Goal: Transaction & Acquisition: Purchase product/service

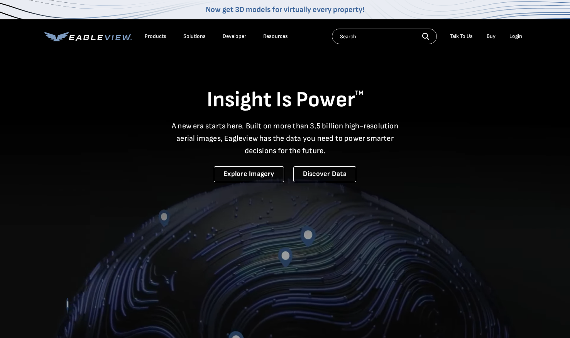
click at [516, 39] on div "Login" at bounding box center [516, 36] width 13 height 7
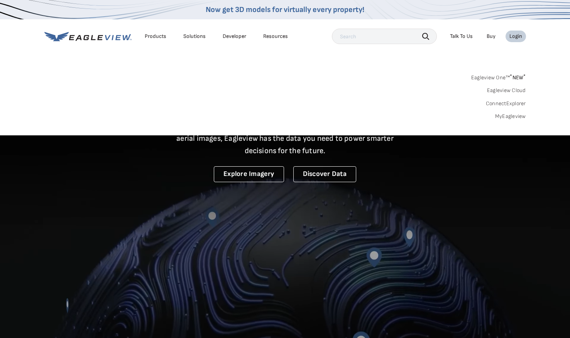
click at [519, 36] on div "Login" at bounding box center [516, 36] width 13 height 7
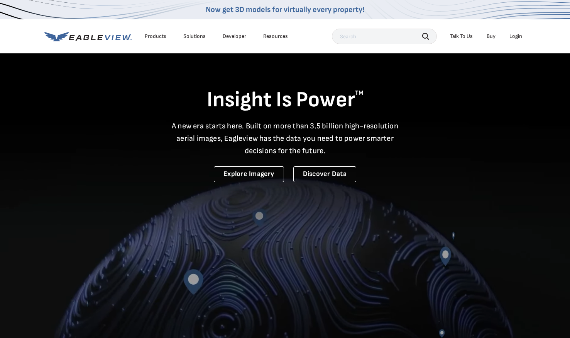
click at [519, 36] on div "Login" at bounding box center [516, 36] width 13 height 7
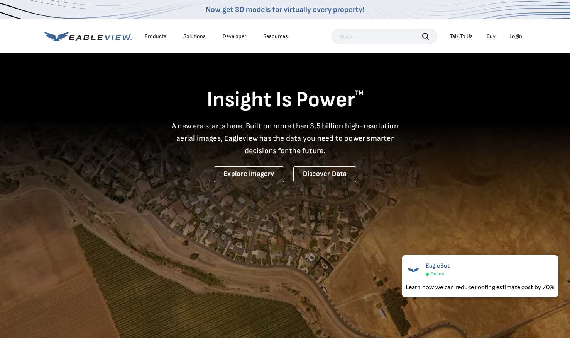
click at [519, 37] on div "Login" at bounding box center [516, 36] width 13 height 7
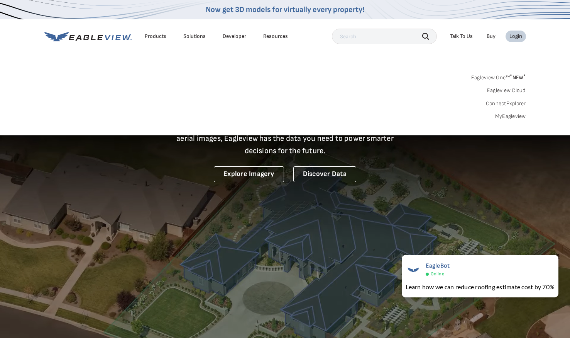
click at [511, 115] on link "MyEagleview" at bounding box center [510, 116] width 31 height 7
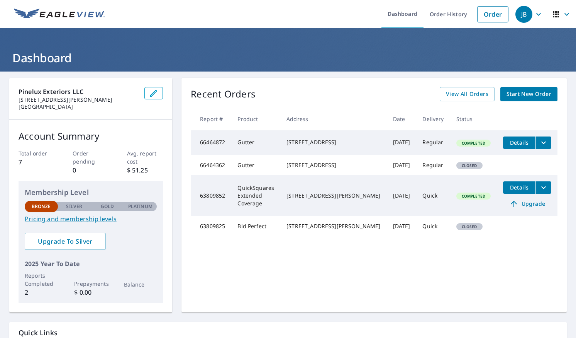
click at [82, 221] on link "Pricing and membership levels" at bounding box center [91, 218] width 132 height 9
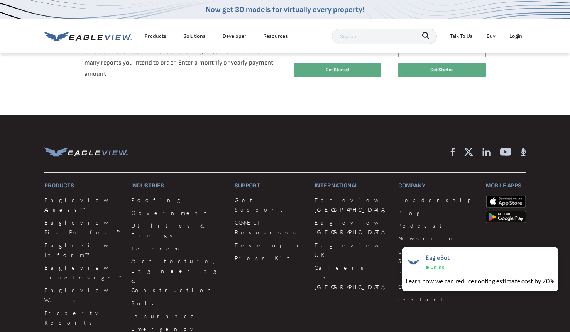
scroll to position [386, 0]
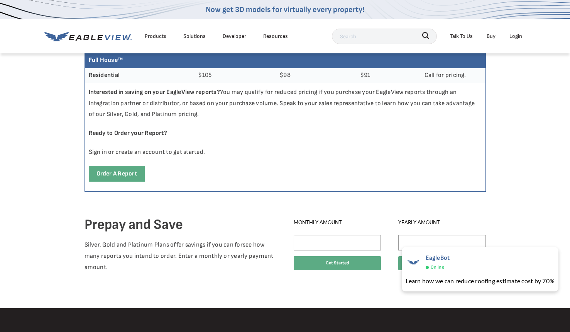
click at [479, 209] on div "Prepay and Save Silver, Gold and Platinum Plans offer savings if you can forsee…" at bounding box center [284, 251] width 407 height 102
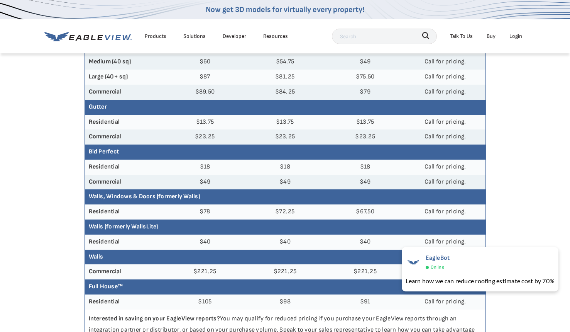
scroll to position [0, 0]
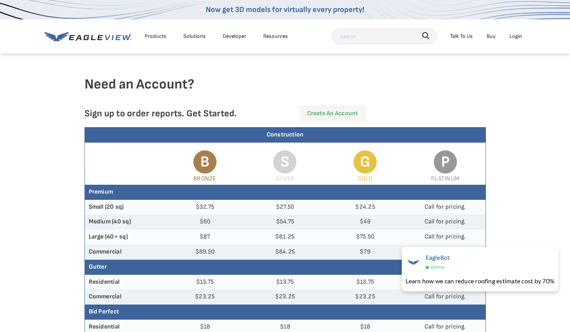
click at [325, 112] on link "Create an Account" at bounding box center [333, 113] width 66 height 16
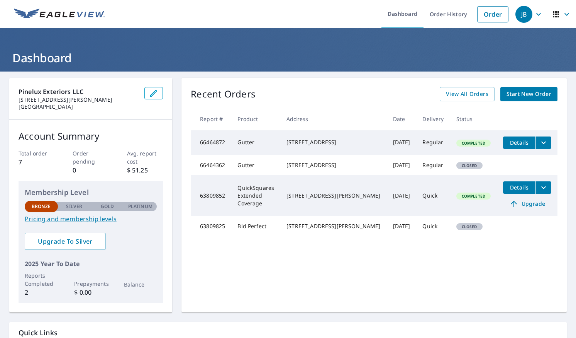
click at [523, 94] on span "Start New Order" at bounding box center [529, 94] width 45 height 10
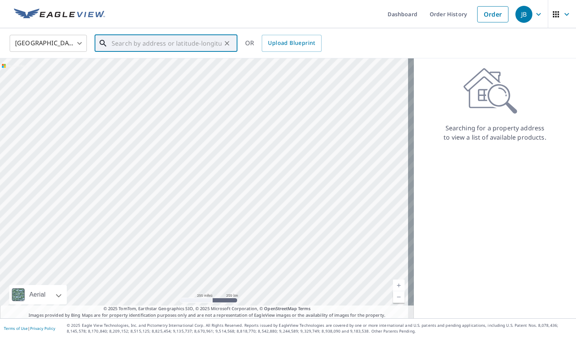
click at [122, 43] on input "text" at bounding box center [167, 43] width 110 height 22
click at [137, 45] on input "text" at bounding box center [167, 43] width 110 height 22
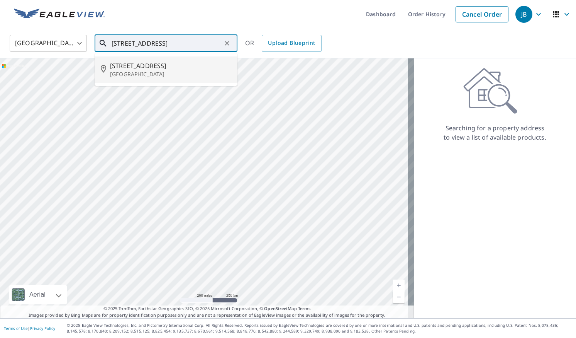
click at [138, 67] on span "2614 W Rio Vista St" at bounding box center [170, 65] width 121 height 9
type input "2614 W Rio Vista St Wichita, KS 67204"
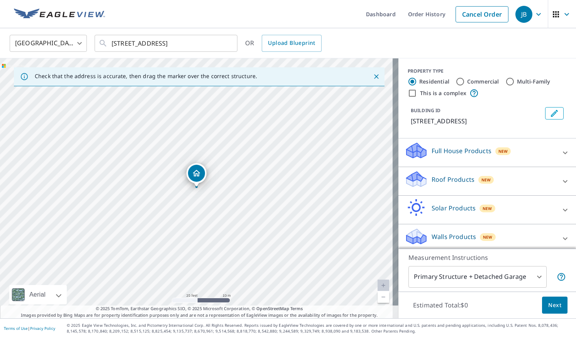
click at [458, 182] on p "Roof Products" at bounding box center [453, 179] width 43 height 9
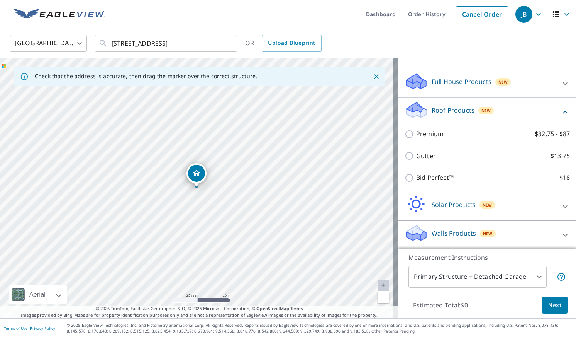
scroll to position [71, 0]
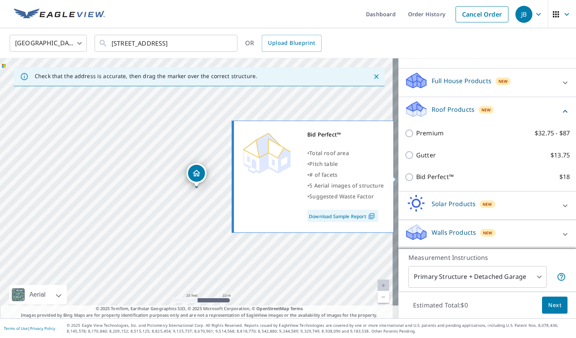
click at [406, 178] on input "Bid Perfect™ $18" at bounding box center [411, 176] width 12 height 9
checkbox input "true"
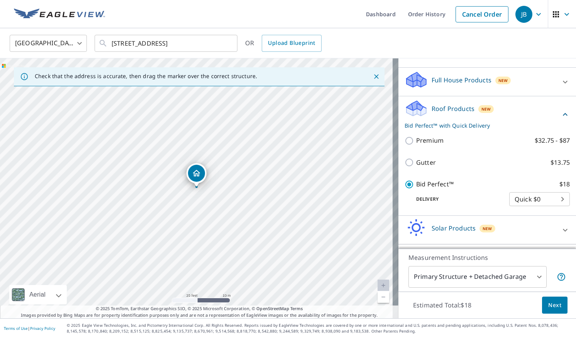
click at [549, 198] on body "JB JB Dashboard Order History Cancel Order JB United States US ​ 2614 W Rio Vis…" at bounding box center [288, 169] width 576 height 338
click at [549, 198] on li "Quick $0" at bounding box center [528, 200] width 61 height 14
click at [467, 201] on p "Delivery" at bounding box center [457, 198] width 105 height 7
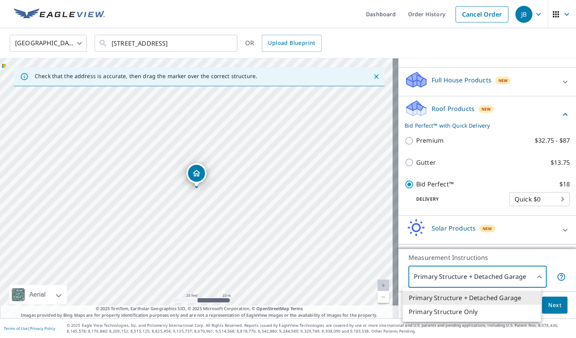
click at [524, 277] on body "JB JB Dashboard Order History Cancel Order JB United States US ​ 2614 W Rio Vis…" at bounding box center [288, 169] width 576 height 338
click at [469, 313] on li "Primary Structure Only" at bounding box center [472, 311] width 138 height 14
type input "2"
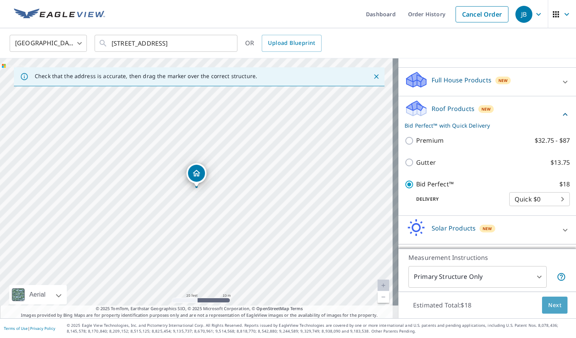
click at [557, 306] on button "Next" at bounding box center [554, 304] width 25 height 17
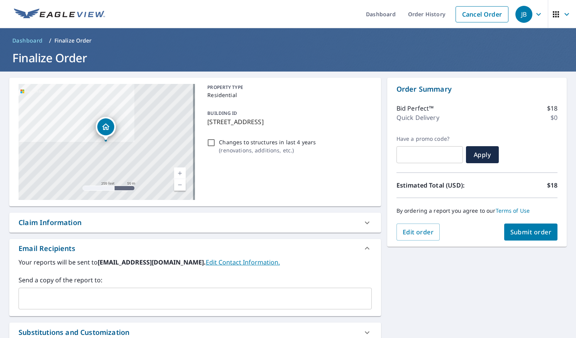
scroll to position [81, 0]
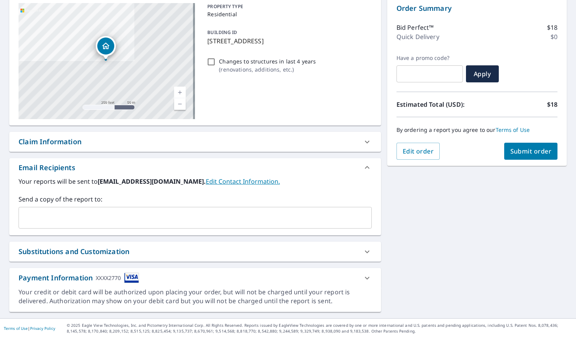
click at [59, 215] on input "text" at bounding box center [189, 217] width 335 height 15
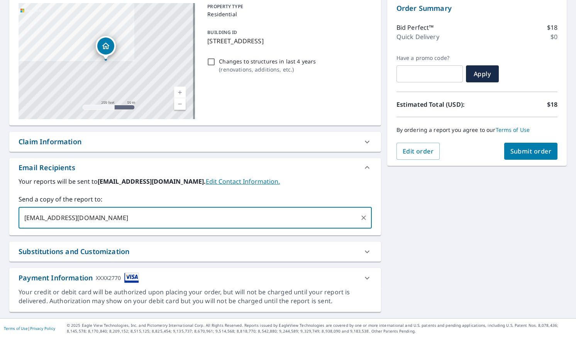
type input "jb1@pinelux.com"
click at [521, 152] on span "Submit order" at bounding box center [531, 151] width 41 height 8
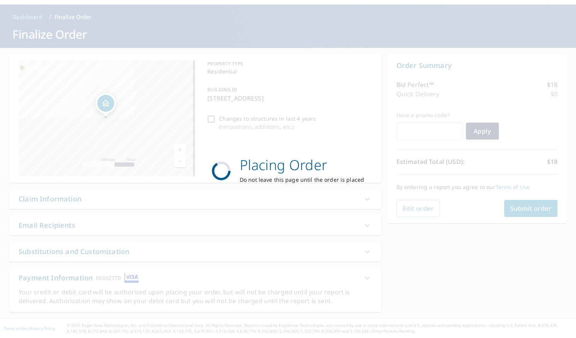
scroll to position [24, 0]
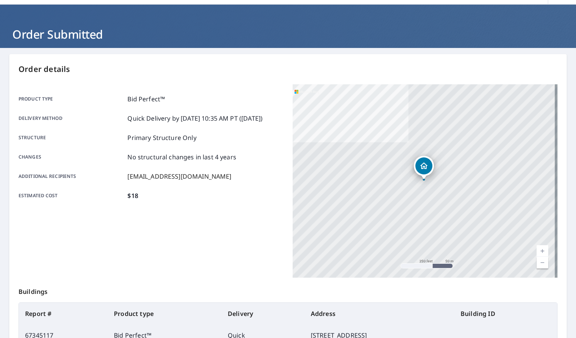
scroll to position [117, 0]
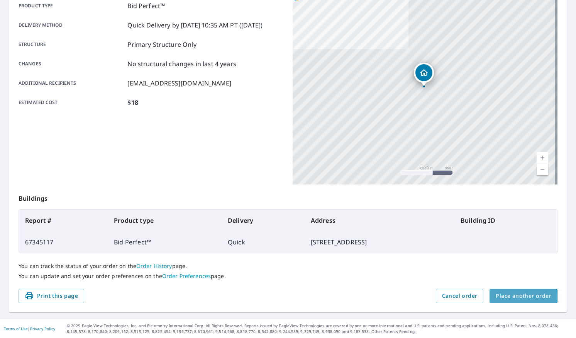
click at [511, 296] on span "Place another order" at bounding box center [524, 296] width 56 height 10
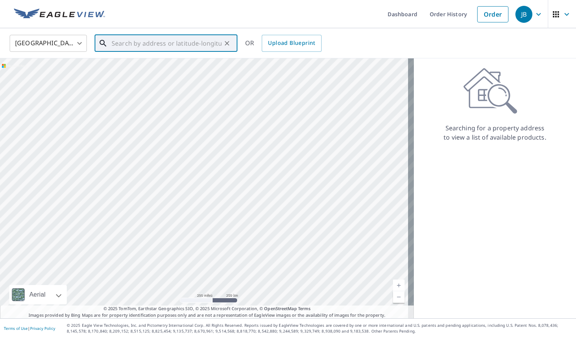
click at [118, 52] on div "​" at bounding box center [166, 43] width 143 height 17
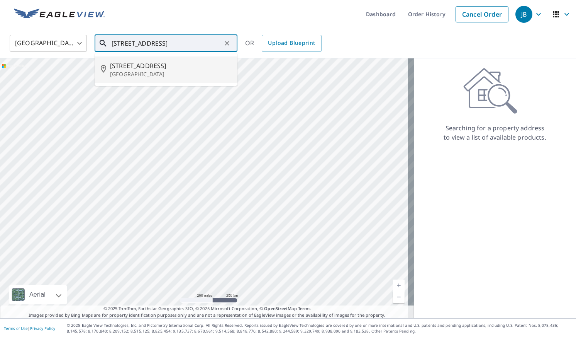
click at [125, 60] on li "3209 N North Shore Ct Wichita, KS 67205" at bounding box center [166, 69] width 143 height 26
type input "3209 N North Shore Ct Wichita, KS 67205"
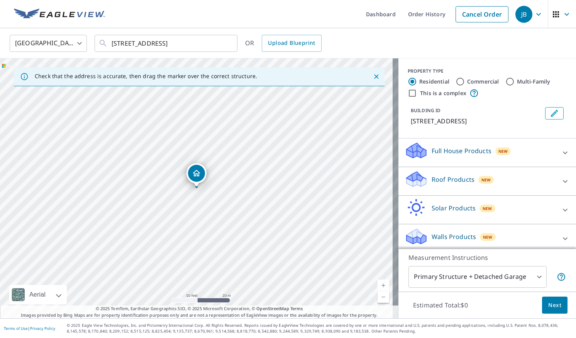
click at [456, 178] on p "Roof Products" at bounding box center [453, 179] width 43 height 9
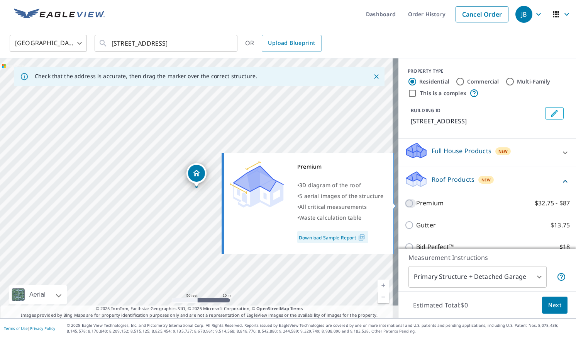
click at [405, 205] on input "Premium $32.75 - $87" at bounding box center [411, 202] width 12 height 9
checkbox input "true"
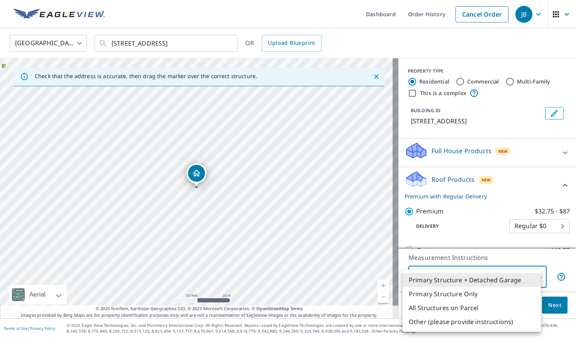
click at [532, 278] on body "JB JB Dashboard Order History Cancel Order JB United States US ​ 3209 N North S…" at bounding box center [288, 169] width 576 height 338
click at [468, 295] on li "Primary Structure Only" at bounding box center [472, 294] width 138 height 14
type input "2"
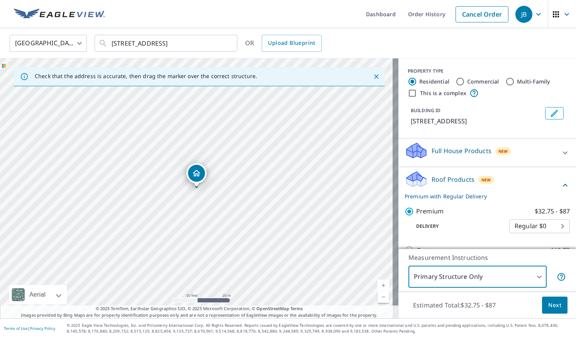
click at [551, 305] on span "Next" at bounding box center [554, 305] width 13 height 10
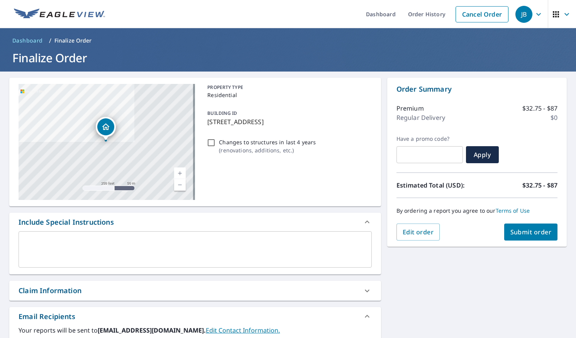
scroll to position [149, 0]
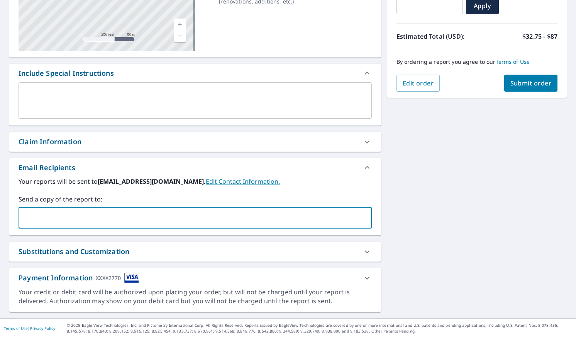
click at [47, 216] on input "text" at bounding box center [189, 217] width 335 height 15
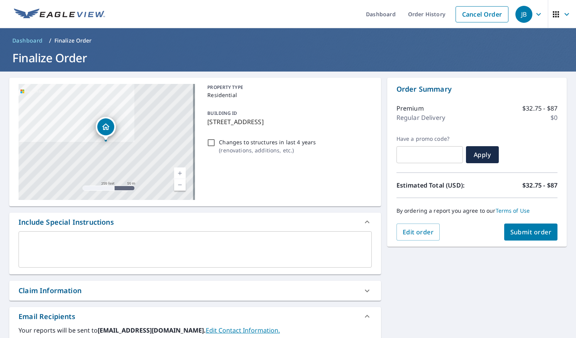
type input "jb1@pinelux.com"
click at [526, 234] on span "Submit order" at bounding box center [531, 231] width 41 height 8
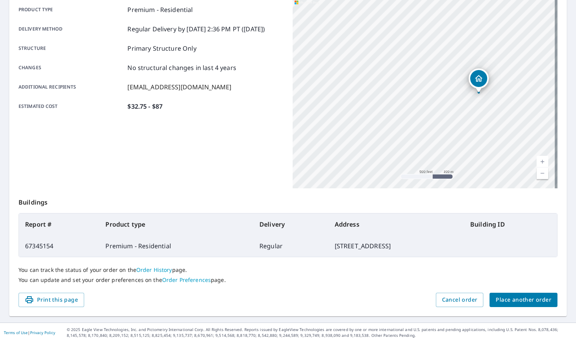
scroll to position [117, 0]
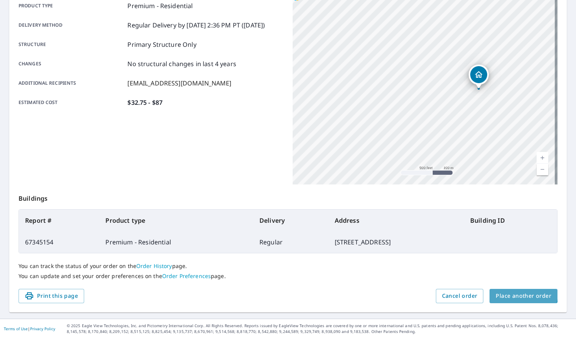
click at [512, 292] on span "Place another order" at bounding box center [524, 296] width 56 height 10
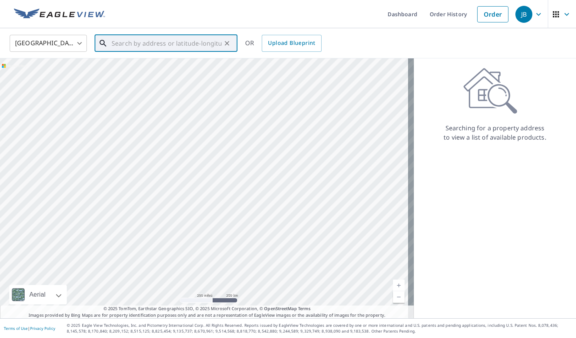
click at [122, 44] on input "text" at bounding box center [167, 43] width 110 height 22
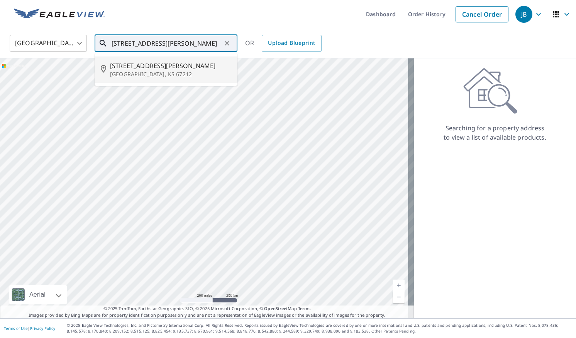
click at [133, 66] on span "1501 N Sabin St" at bounding box center [170, 65] width 121 height 9
type input "1501 N Sabin St Wichita, KS 67212"
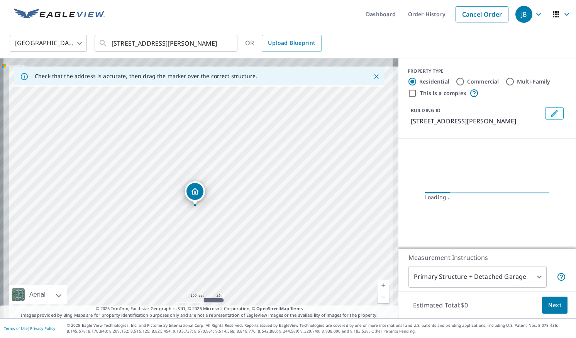
drag, startPoint x: 226, startPoint y: 213, endPoint x: 230, endPoint y: 218, distance: 6.3
click at [230, 218] on div "1501 N Sabin St Wichita, KS 67212" at bounding box center [199, 188] width 399 height 260
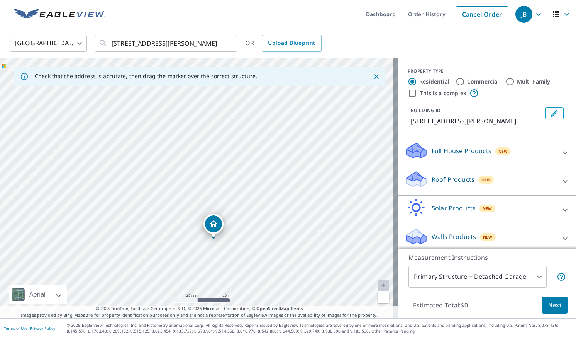
drag, startPoint x: 246, startPoint y: 244, endPoint x: 319, endPoint y: 304, distance: 94.1
click at [319, 304] on div "1501 N Sabin St Wichita, KS 67212" at bounding box center [199, 188] width 399 height 260
click at [482, 183] on div "New" at bounding box center [486, 180] width 16 height 8
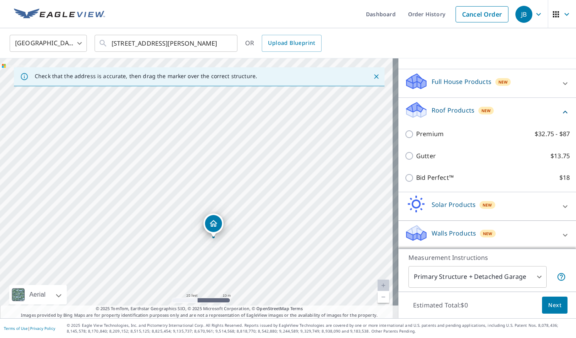
scroll to position [71, 0]
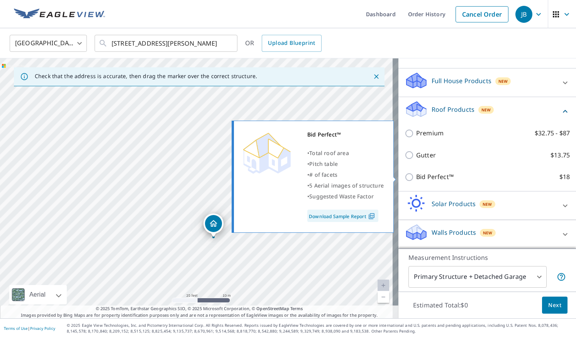
click at [407, 176] on input "Bid Perfect™ $18" at bounding box center [411, 176] width 12 height 9
checkbox input "true"
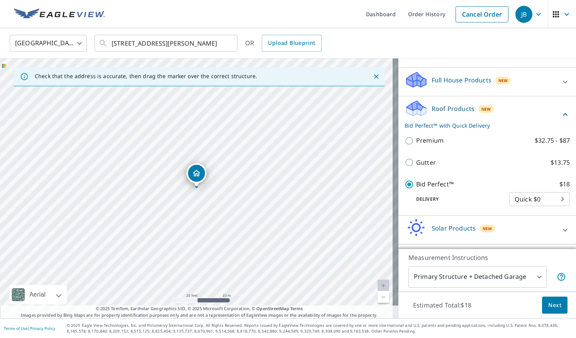
click at [551, 304] on span "Next" at bounding box center [554, 305] width 13 height 10
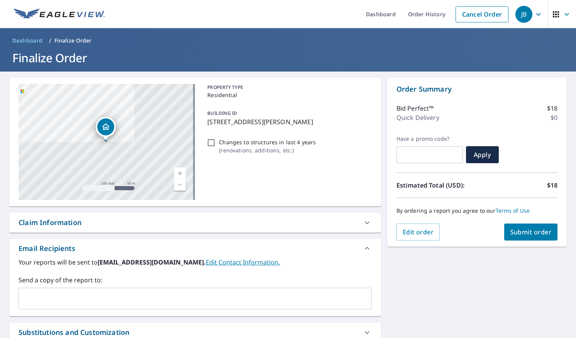
scroll to position [81, 0]
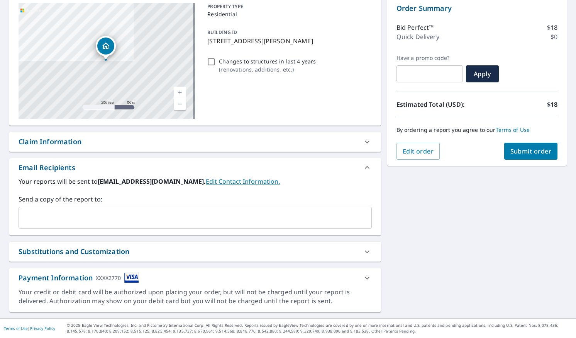
click at [37, 215] on input "text" at bounding box center [189, 217] width 335 height 15
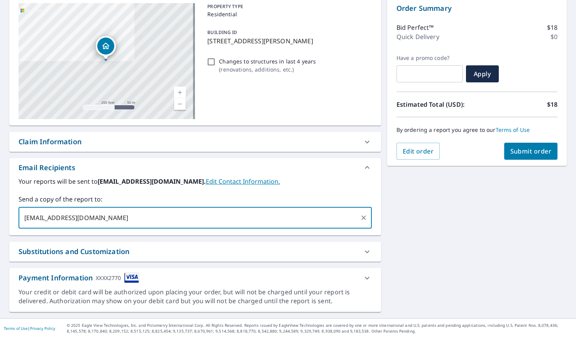
drag, startPoint x: 80, startPoint y: 217, endPoint x: 14, endPoint y: 217, distance: 66.8
click at [14, 217] on div "Your reports will be sent to jb1@pinelux.com. Edit Contact Information. Send a …" at bounding box center [195, 205] width 372 height 58
type input "jb1@pinelux.com"
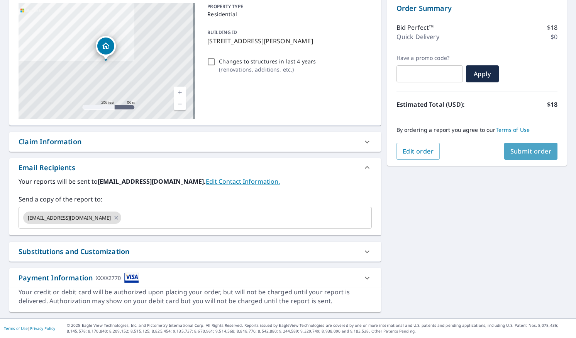
click at [528, 148] on span "Submit order" at bounding box center [531, 151] width 41 height 8
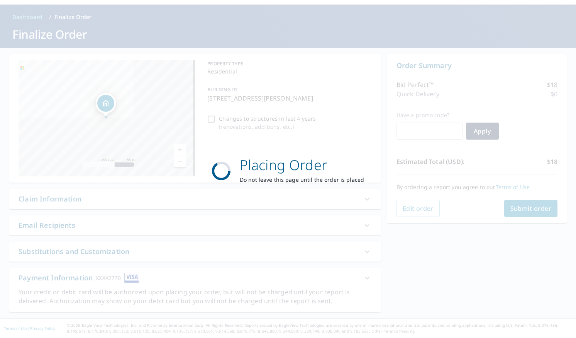
scroll to position [24, 0]
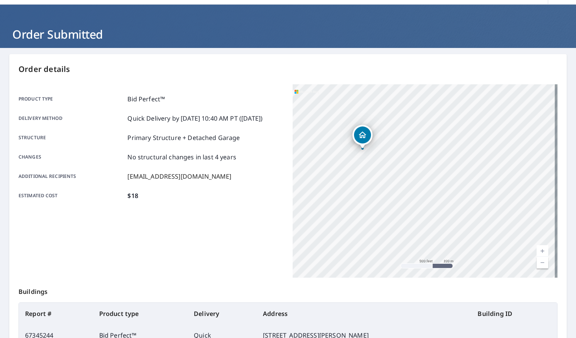
scroll to position [117, 0]
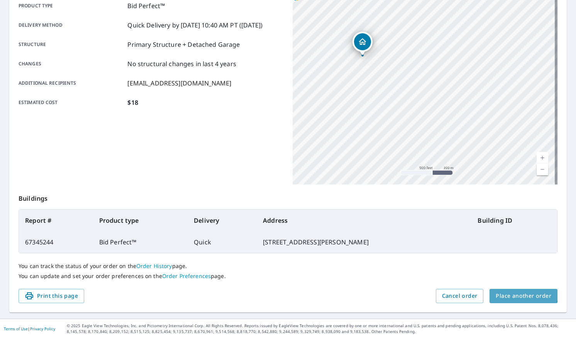
click at [518, 293] on span "Place another order" at bounding box center [524, 296] width 56 height 10
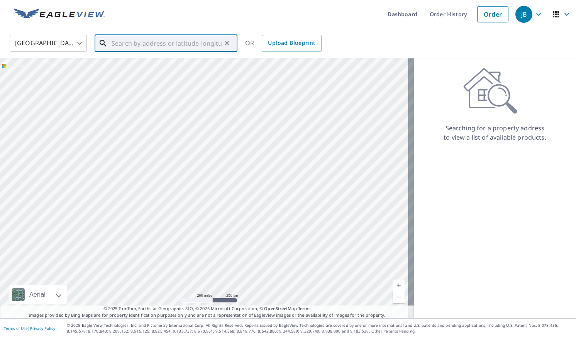
click at [126, 47] on input "text" at bounding box center [167, 43] width 110 height 22
click at [142, 68] on span "557 N Rutland St" at bounding box center [170, 65] width 121 height 9
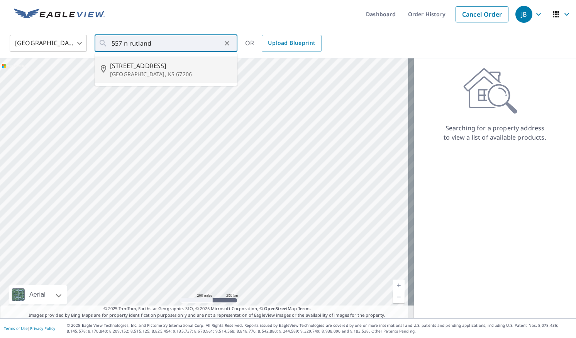
type input "557 N Rutland St Wichita, KS 67206"
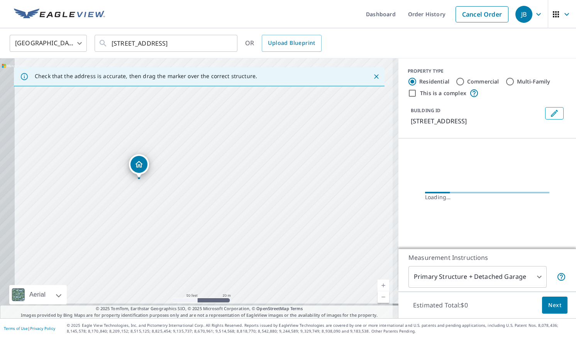
drag, startPoint x: 158, startPoint y: 198, endPoint x: 175, endPoint y: 182, distance: 22.7
click at [175, 182] on div "557 N Rutland St Wichita, KS 67206" at bounding box center [199, 188] width 399 height 260
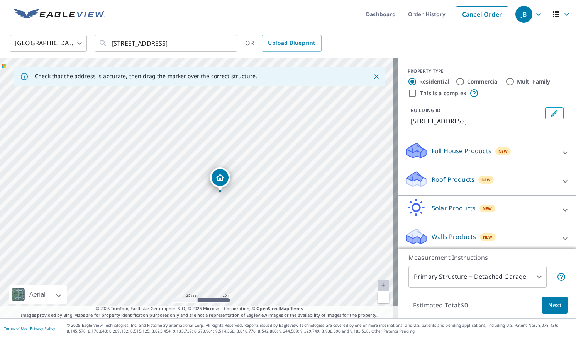
click at [455, 179] on p "Roof Products" at bounding box center [453, 179] width 43 height 9
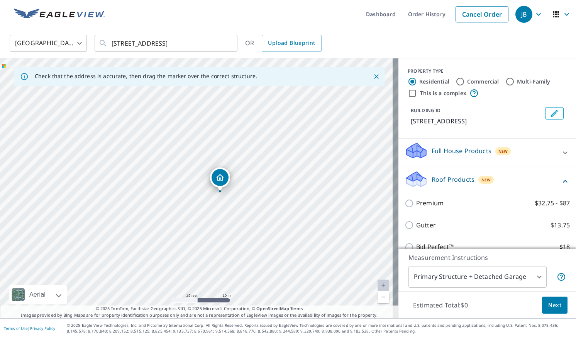
scroll to position [71, 0]
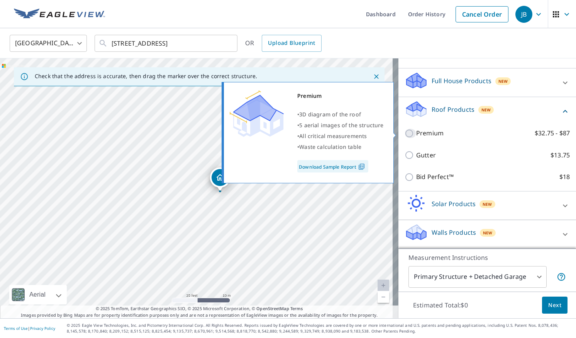
click at [405, 134] on input "Premium $32.75 - $87" at bounding box center [411, 133] width 12 height 9
checkbox input "true"
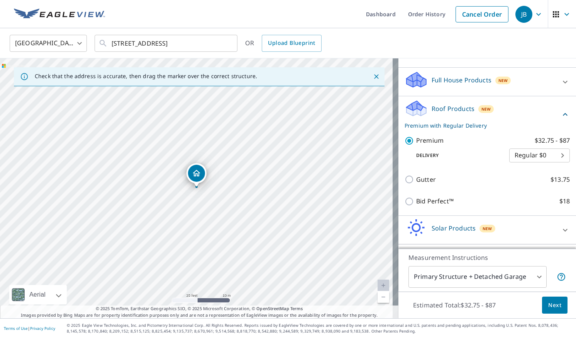
click at [532, 276] on body "JB JB Dashboard Order History Cancel Order JB United States US ​ 557 N Rutland …" at bounding box center [288, 169] width 576 height 338
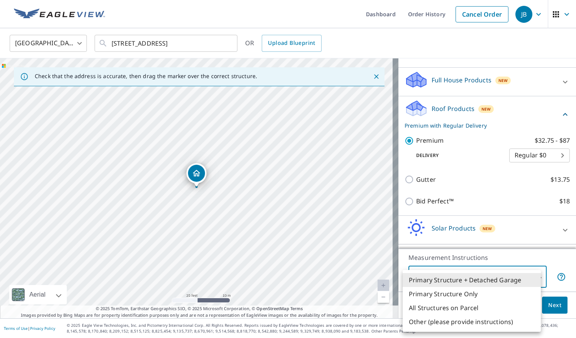
click at [481, 300] on li "All Structures on Parcel" at bounding box center [472, 307] width 138 height 14
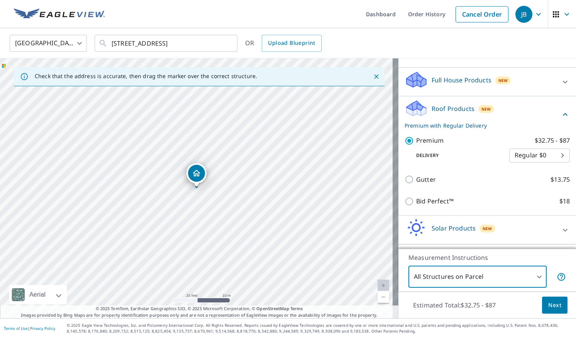
click at [504, 275] on body "JB JB Dashboard Order History Cancel Order JB United States US ​ 557 N Rutland …" at bounding box center [288, 169] width 576 height 338
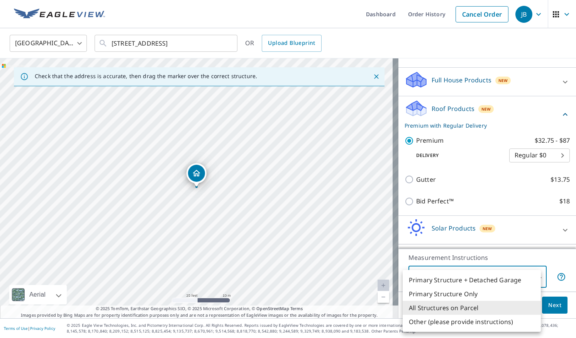
click at [483, 291] on li "Primary Structure Only" at bounding box center [472, 294] width 138 height 14
type input "2"
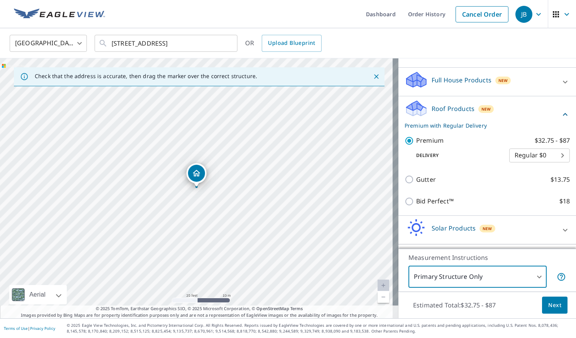
click at [550, 305] on span "Next" at bounding box center [554, 305] width 13 height 10
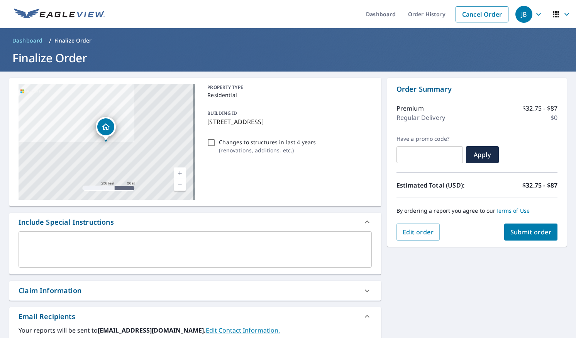
scroll to position [149, 0]
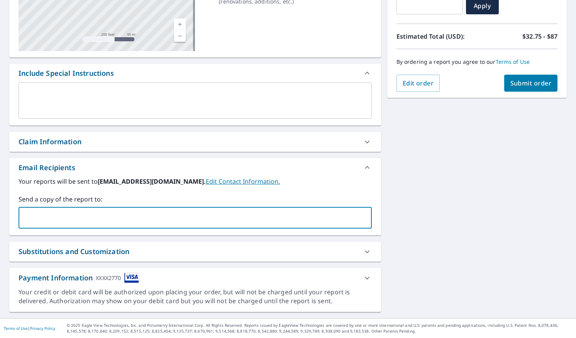
paste input "jb1@pinelux.com"
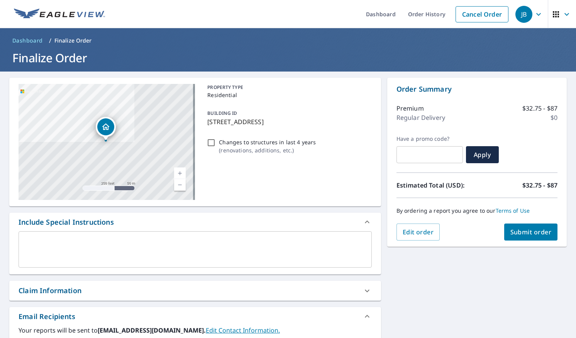
type input "jb1@pinelux.com"
click at [530, 233] on span "Submit order" at bounding box center [531, 231] width 41 height 8
